Goal: Navigation & Orientation: Find specific page/section

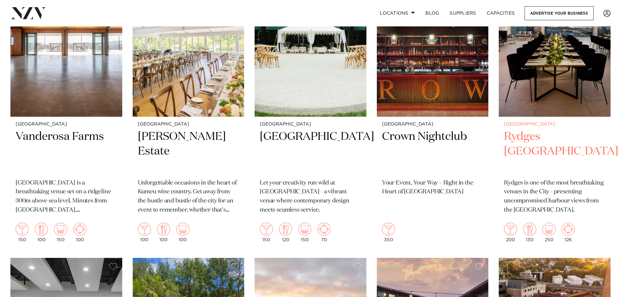
scroll to position [326, 0]
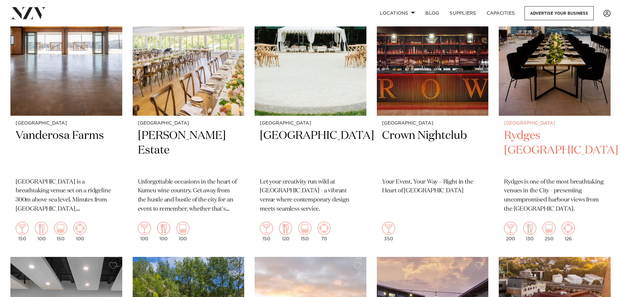
click at [547, 90] on img at bounding box center [555, 41] width 112 height 150
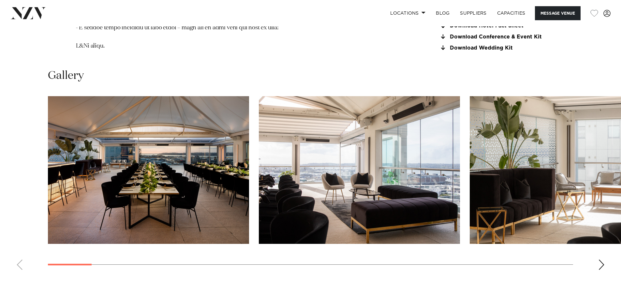
scroll to position [782, 0]
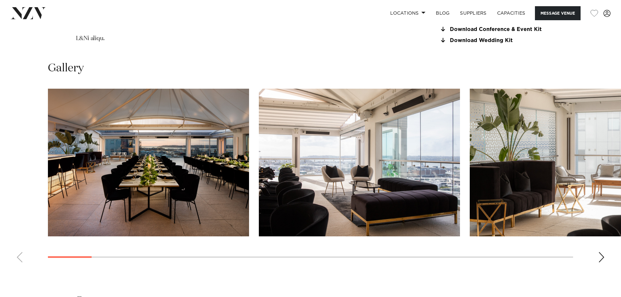
click at [597, 253] on swiper-container at bounding box center [310, 178] width 621 height 179
click at [600, 256] on div "Next slide" at bounding box center [601, 257] width 7 height 10
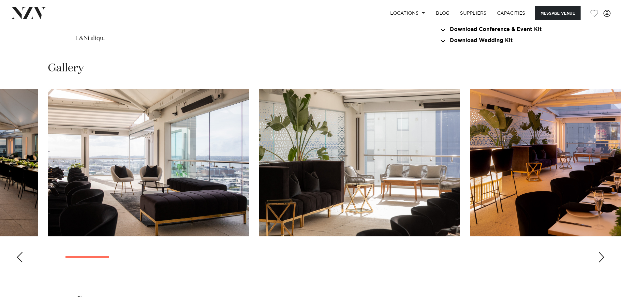
click at [601, 257] on div "Next slide" at bounding box center [601, 257] width 7 height 10
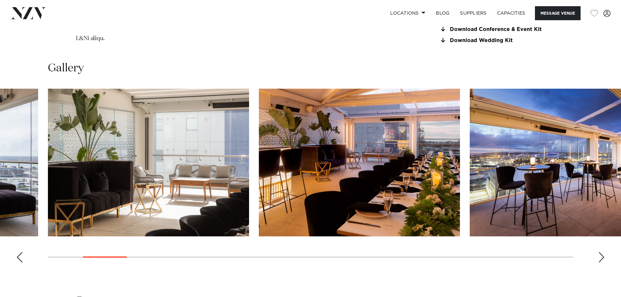
click at [601, 257] on div "Next slide" at bounding box center [601, 257] width 7 height 10
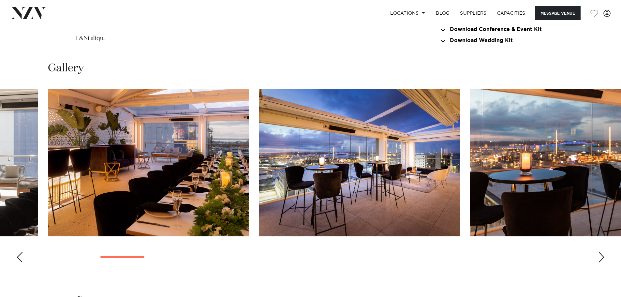
click at [601, 257] on div "Next slide" at bounding box center [601, 257] width 7 height 10
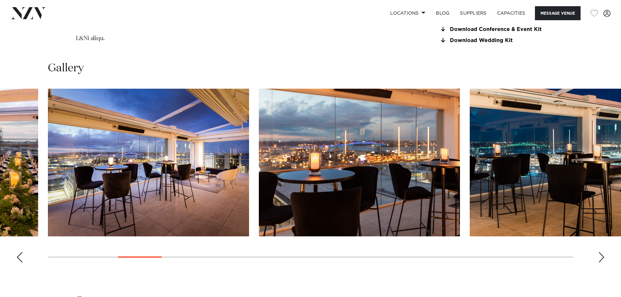
click at [601, 257] on div "Next slide" at bounding box center [601, 257] width 7 height 10
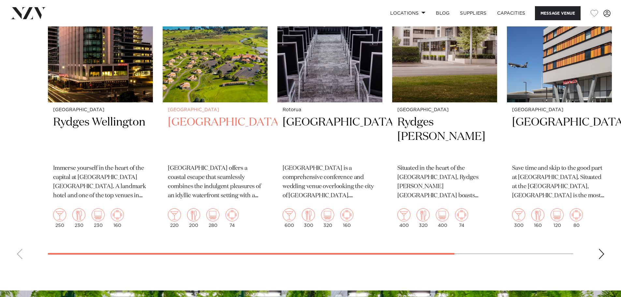
scroll to position [1890, 0]
